Goal: Obtain resource: Obtain resource

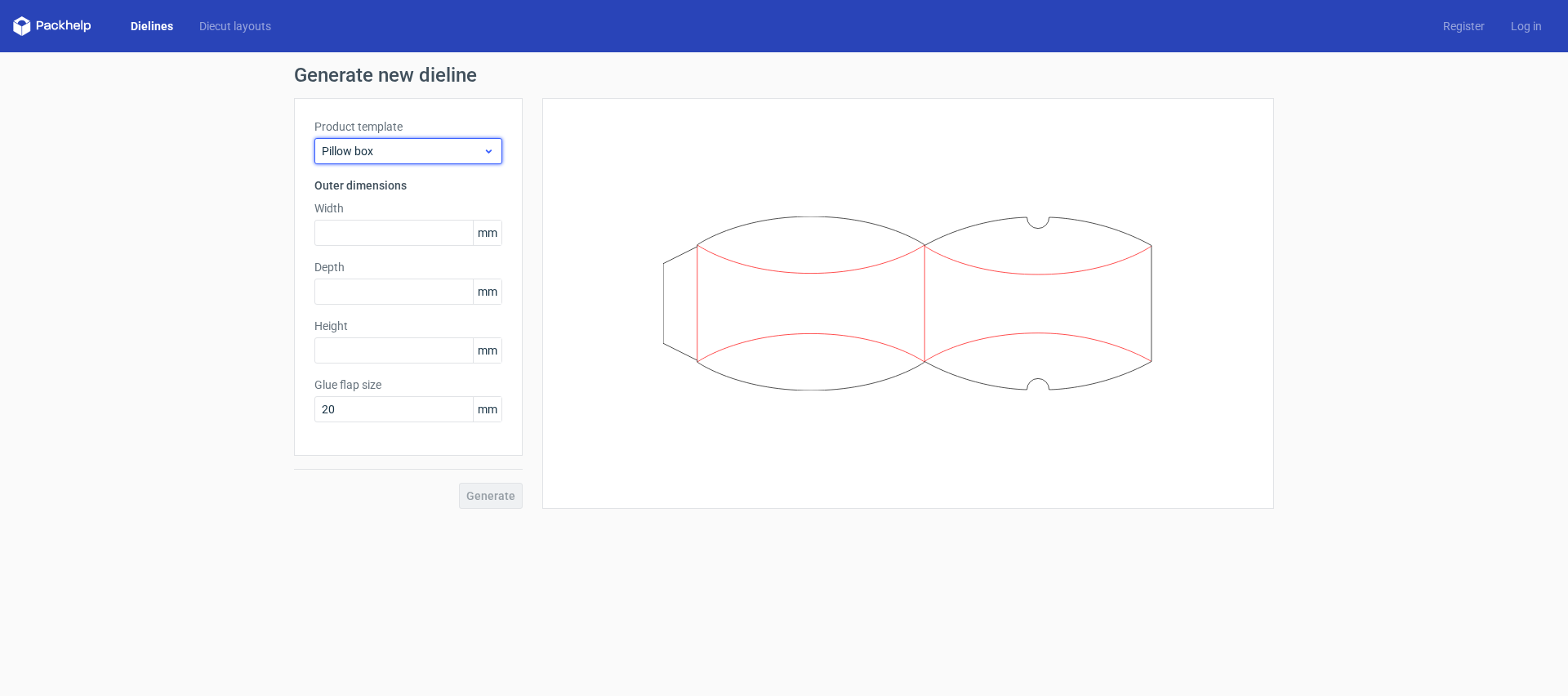
click at [446, 156] on span "Pillow box" at bounding box center [402, 151] width 161 height 16
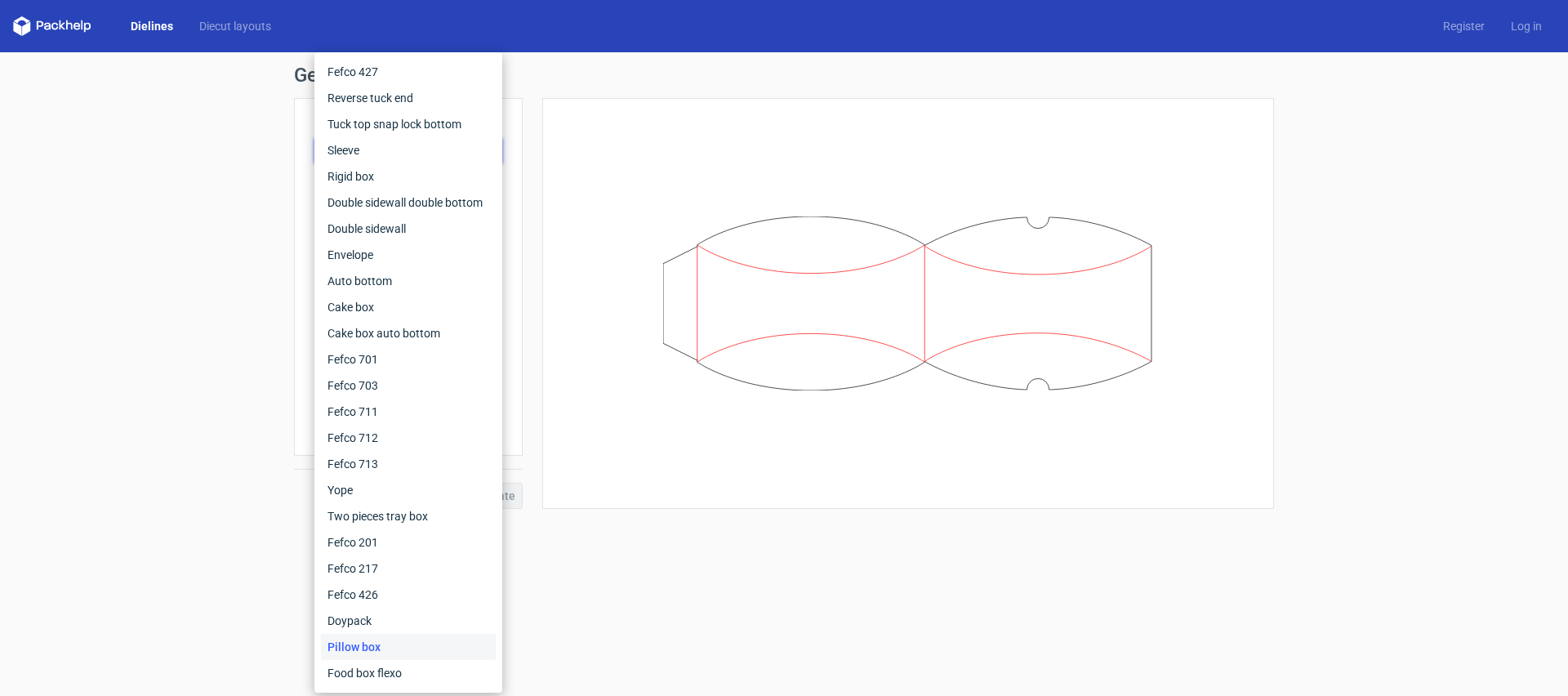
click at [531, 65] on h1 "Generate new dieline" at bounding box center [784, 75] width 980 height 20
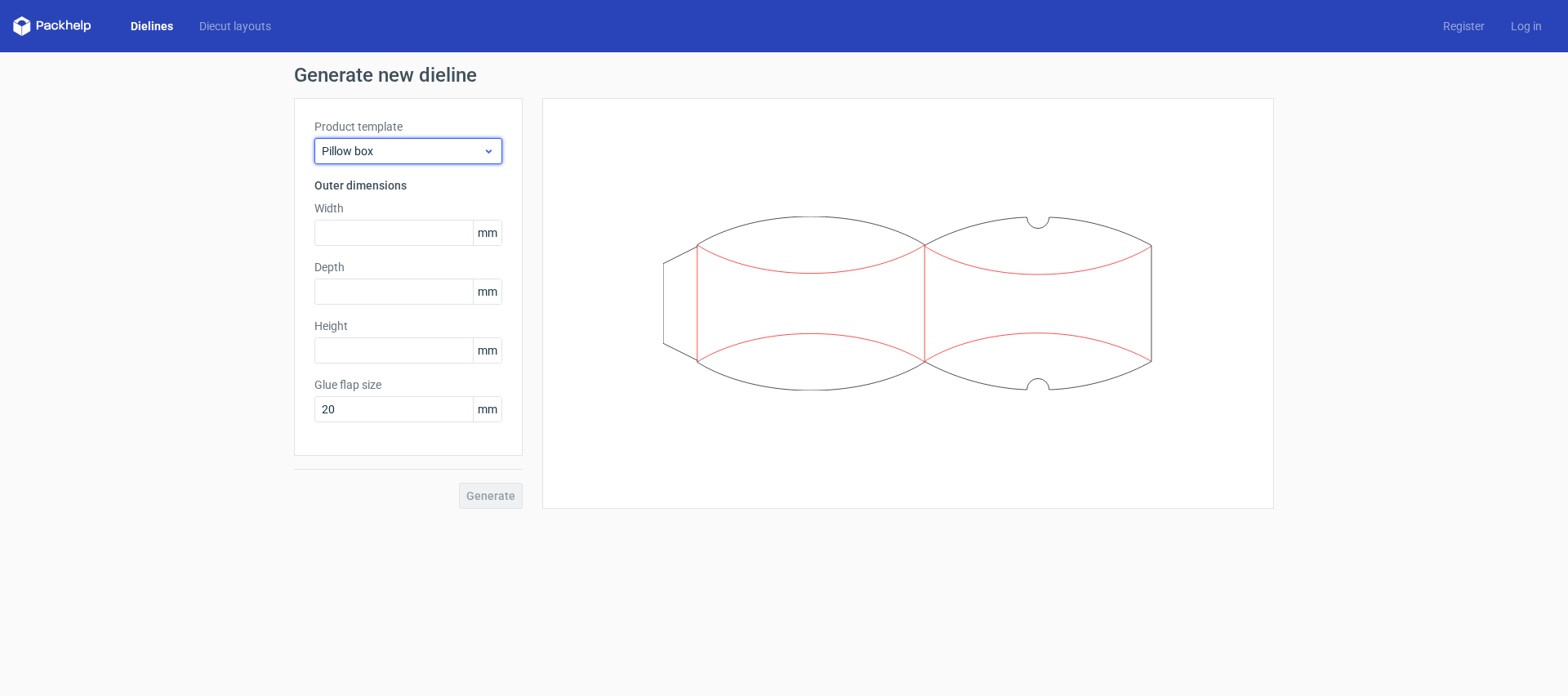
click at [383, 151] on span "Pillow box" at bounding box center [402, 151] width 161 height 16
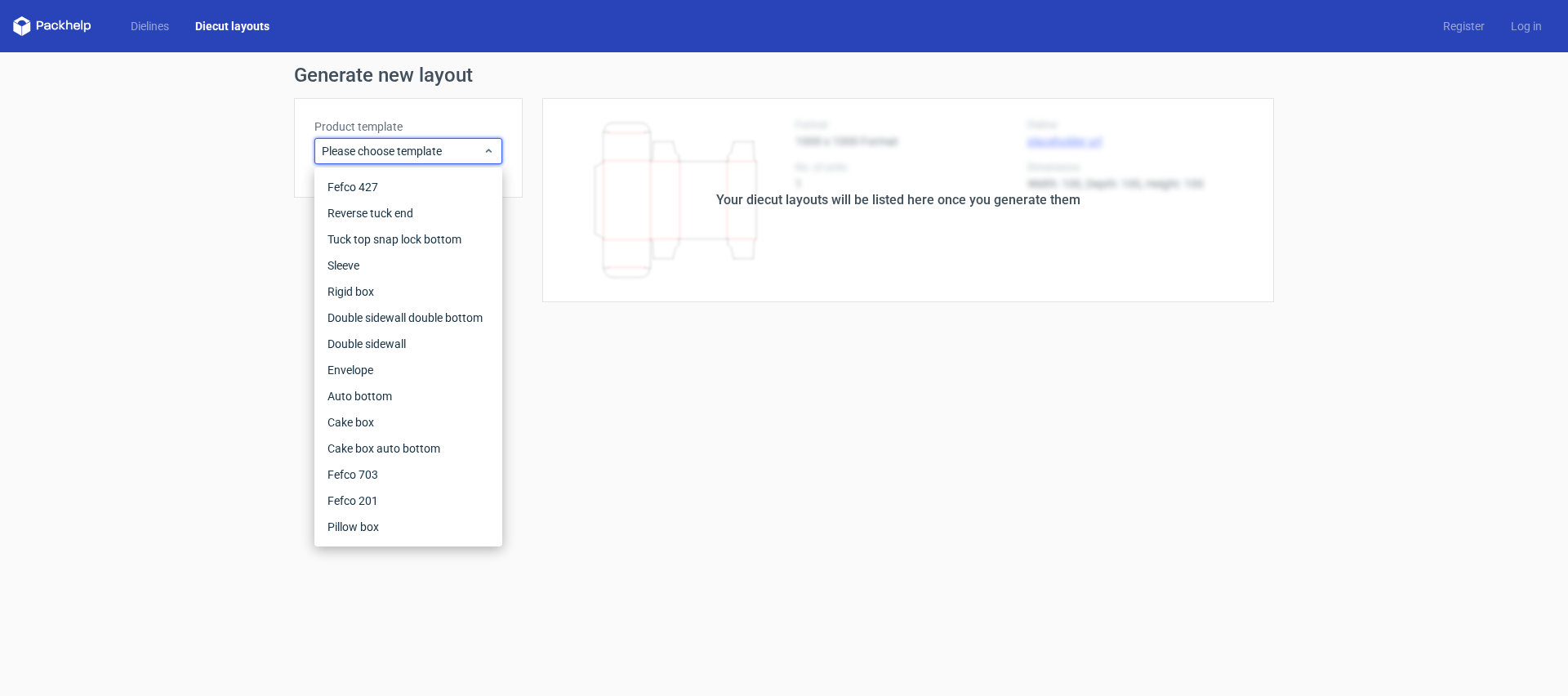
click at [432, 117] on div "Product template Please choose template" at bounding box center [408, 147] width 229 height 99
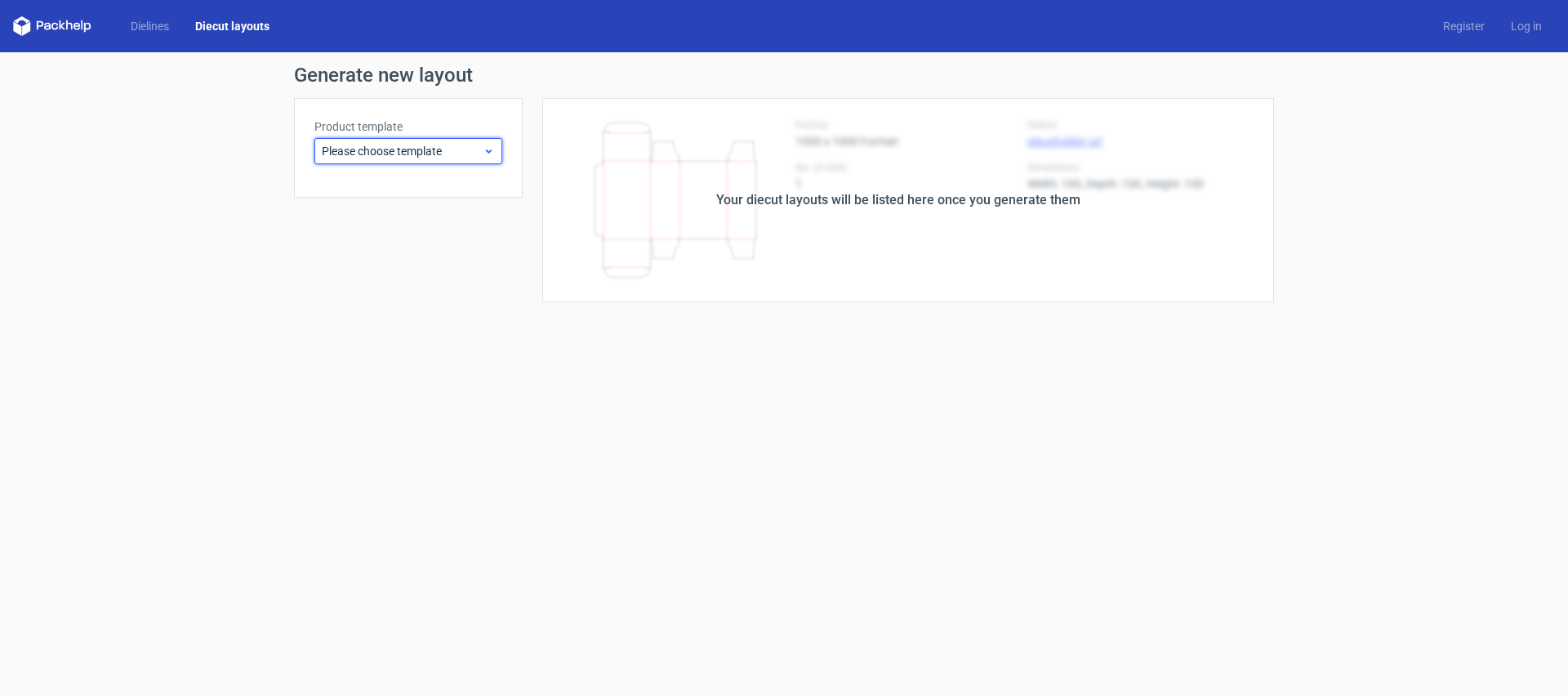
click at [471, 150] on span "Please choose template" at bounding box center [402, 151] width 161 height 16
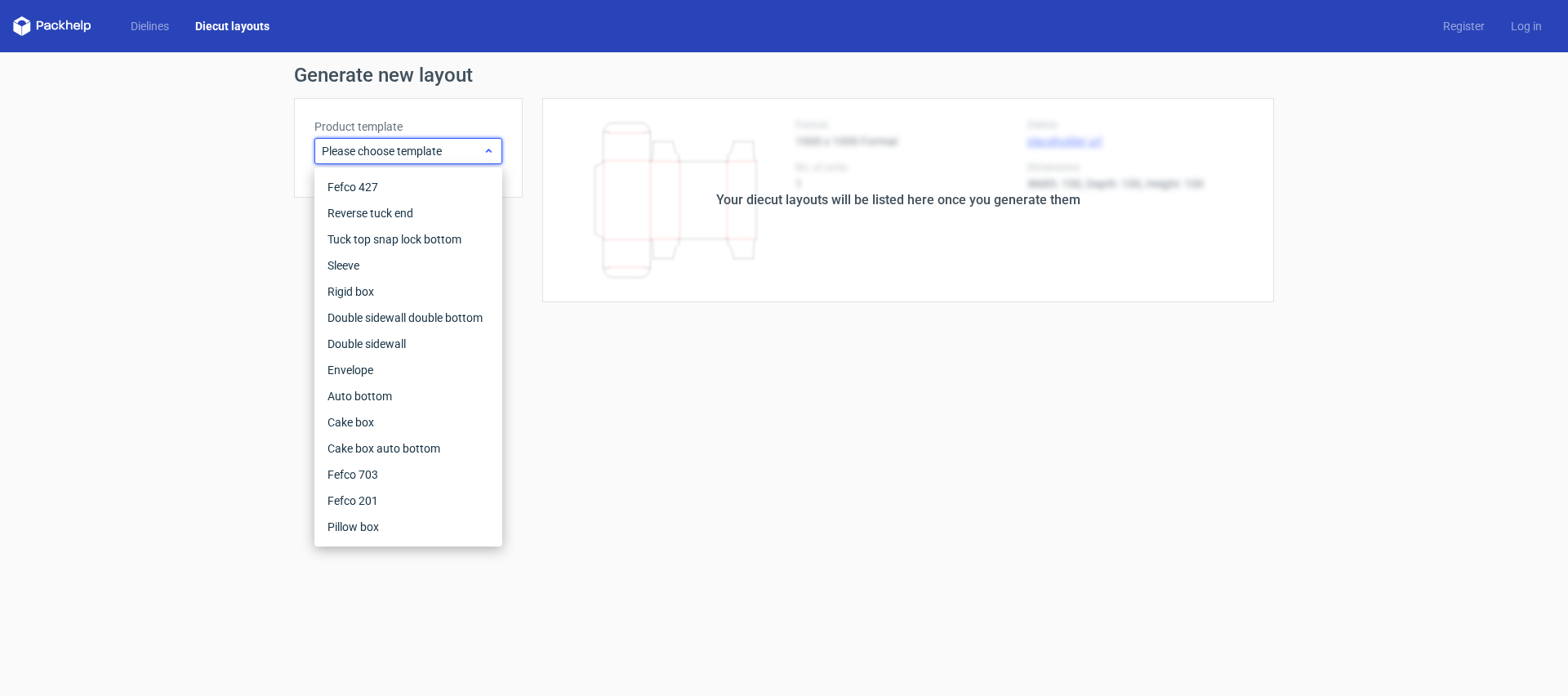
click at [472, 150] on span "Please choose template" at bounding box center [402, 151] width 161 height 16
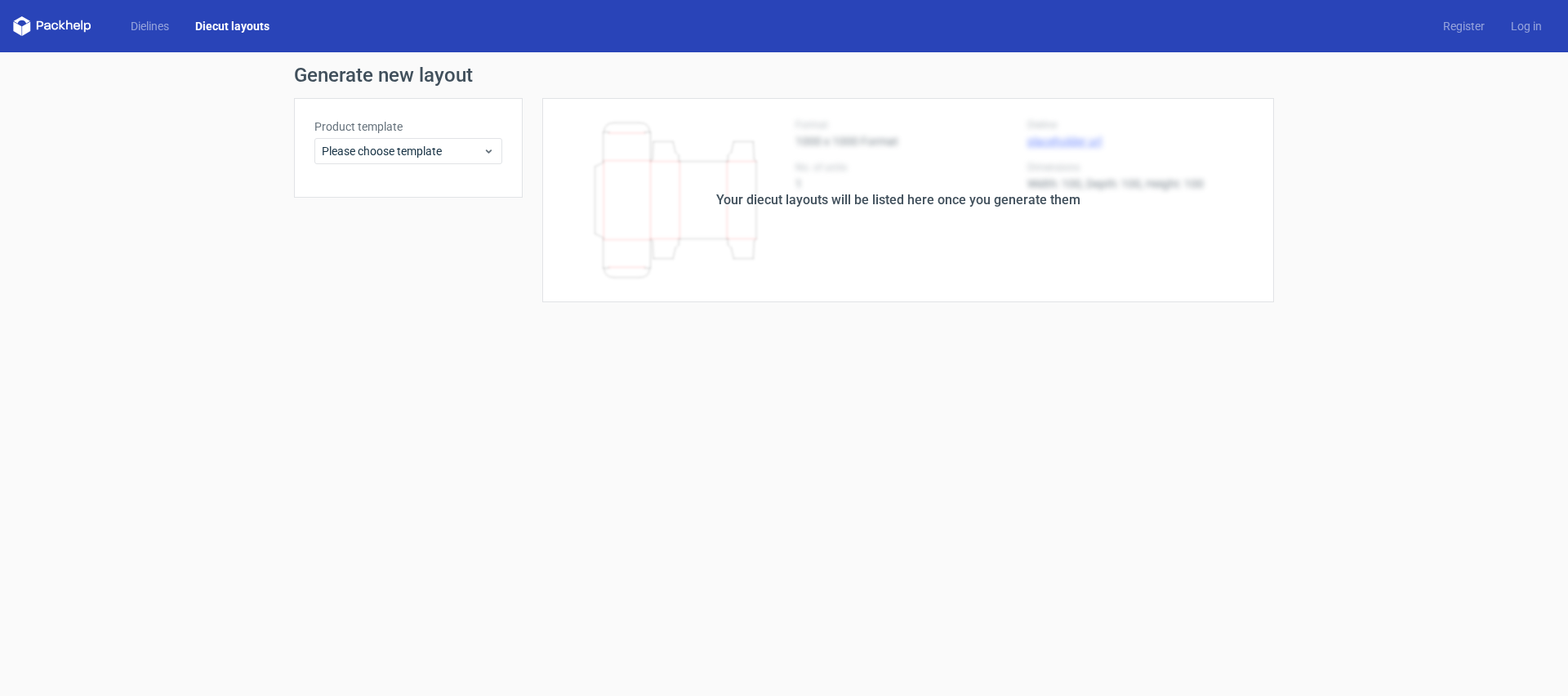
click at [210, 22] on link "Diecut layouts" at bounding box center [231, 26] width 100 height 16
click at [146, 31] on link "Dielines" at bounding box center [149, 26] width 64 height 16
